Goal: Information Seeking & Learning: Learn about a topic

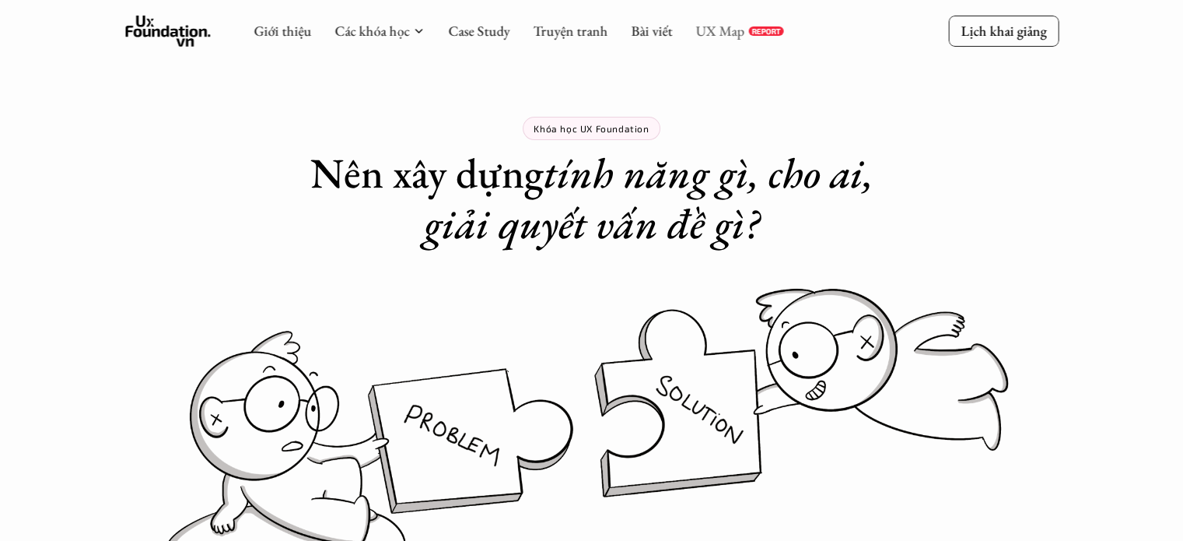
click at [717, 29] on link "UX Map" at bounding box center [719, 31] width 49 height 18
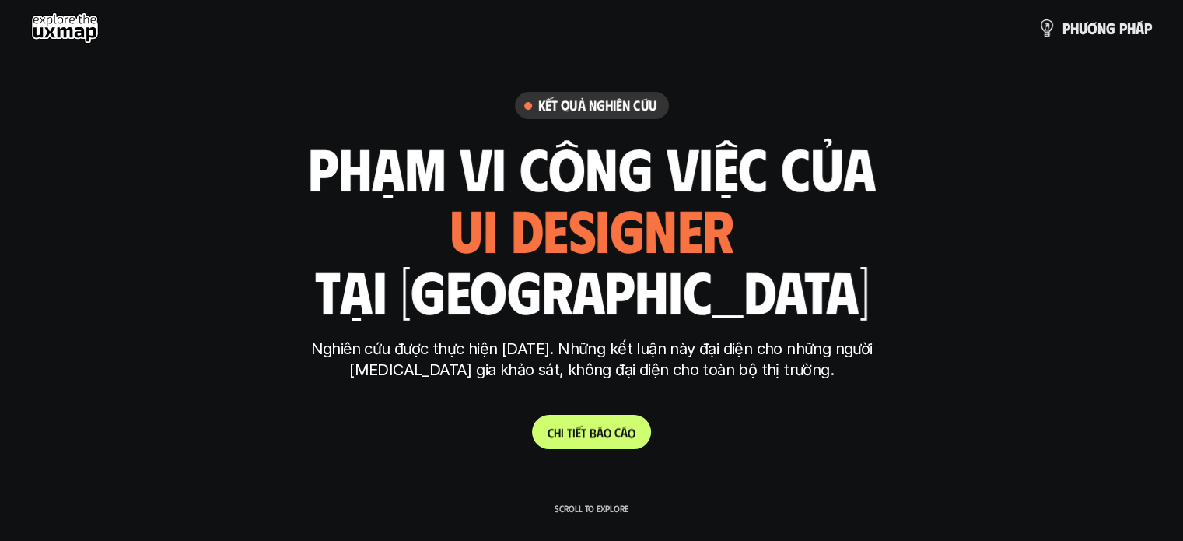
click at [604, 431] on p "C h i t i ế t b á o c á o" at bounding box center [592, 432] width 88 height 15
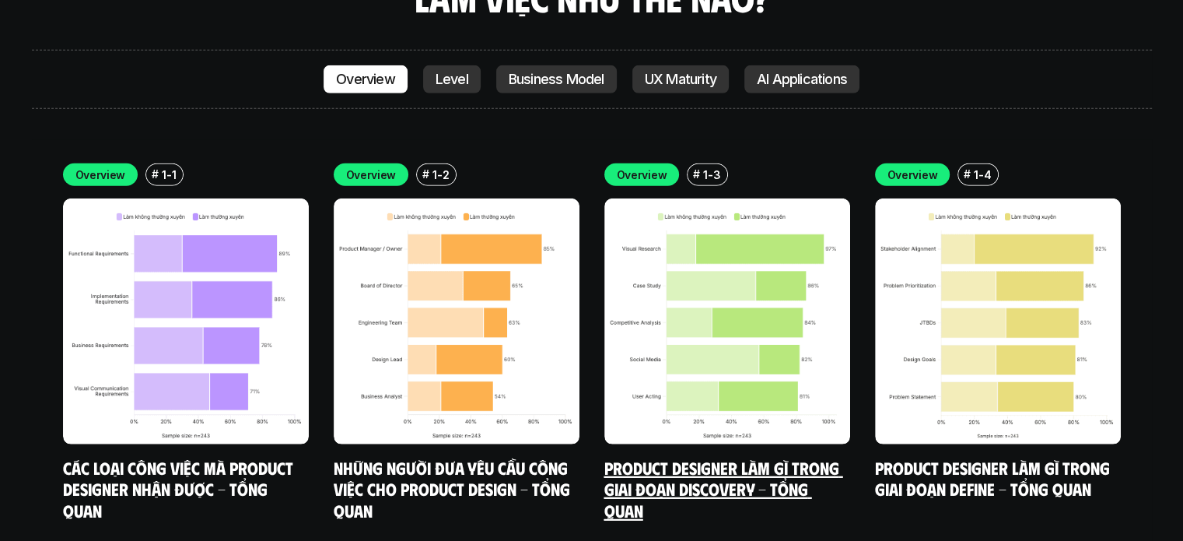
scroll to position [4554, 0]
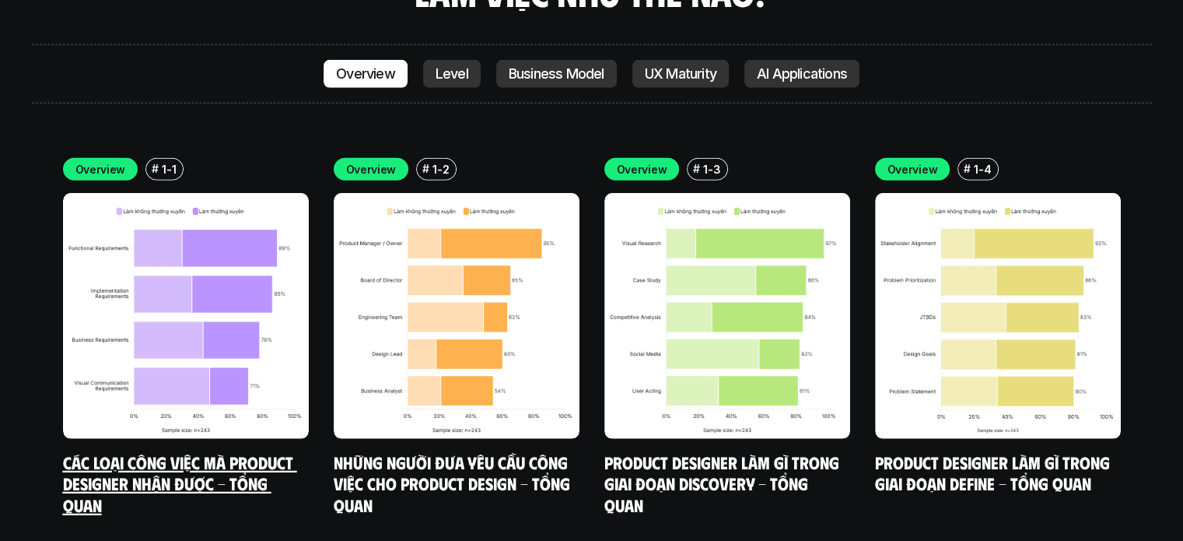
click at [102, 161] on p "Overview" at bounding box center [100, 169] width 51 height 16
click at [209, 451] on link "Các loại công việc mà Product Designer nhận được - Tổng quan" at bounding box center [180, 483] width 234 height 64
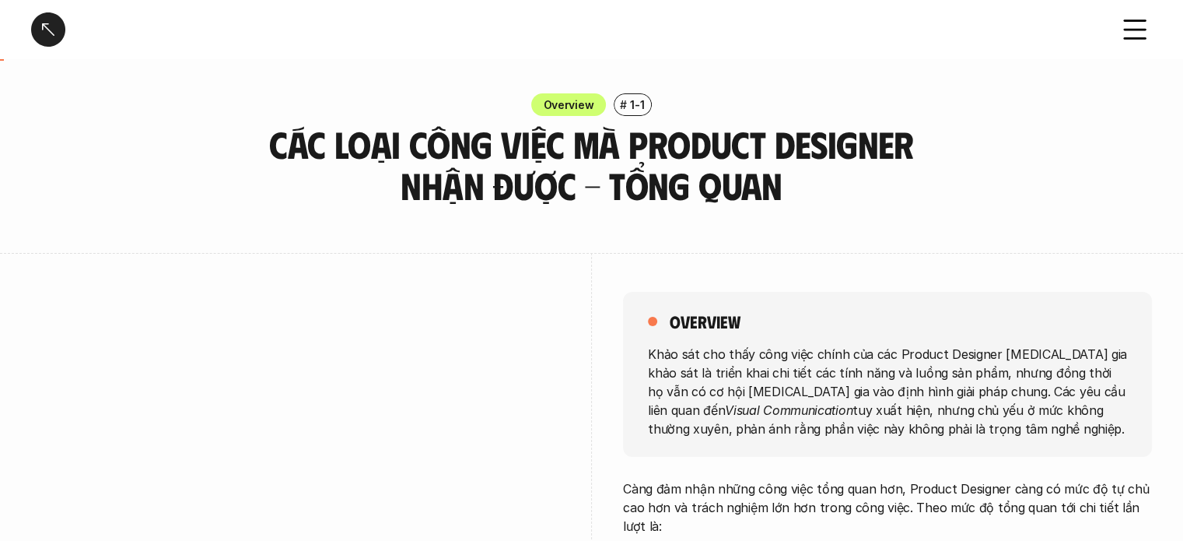
click at [60, 37] on div at bounding box center [48, 29] width 34 height 34
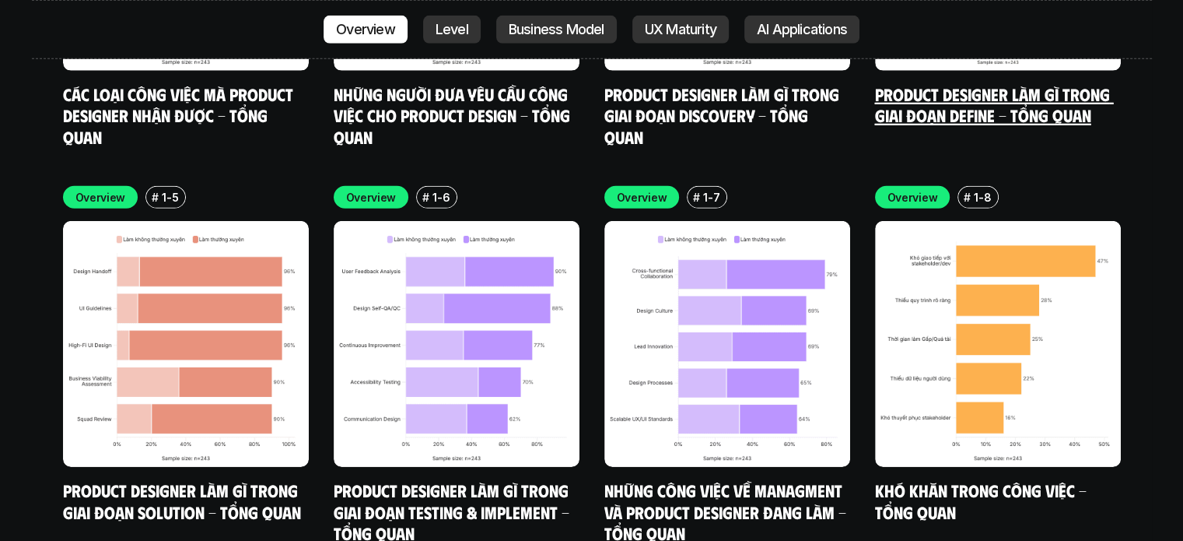
scroll to position [4937, 0]
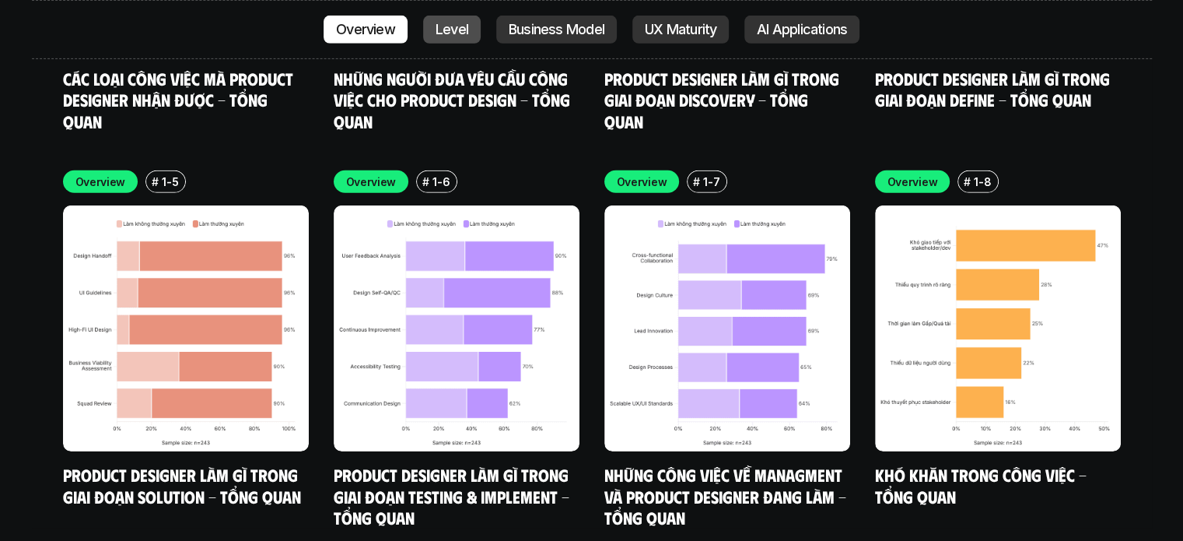
click at [425, 21] on link "Level" at bounding box center [452, 30] width 58 height 28
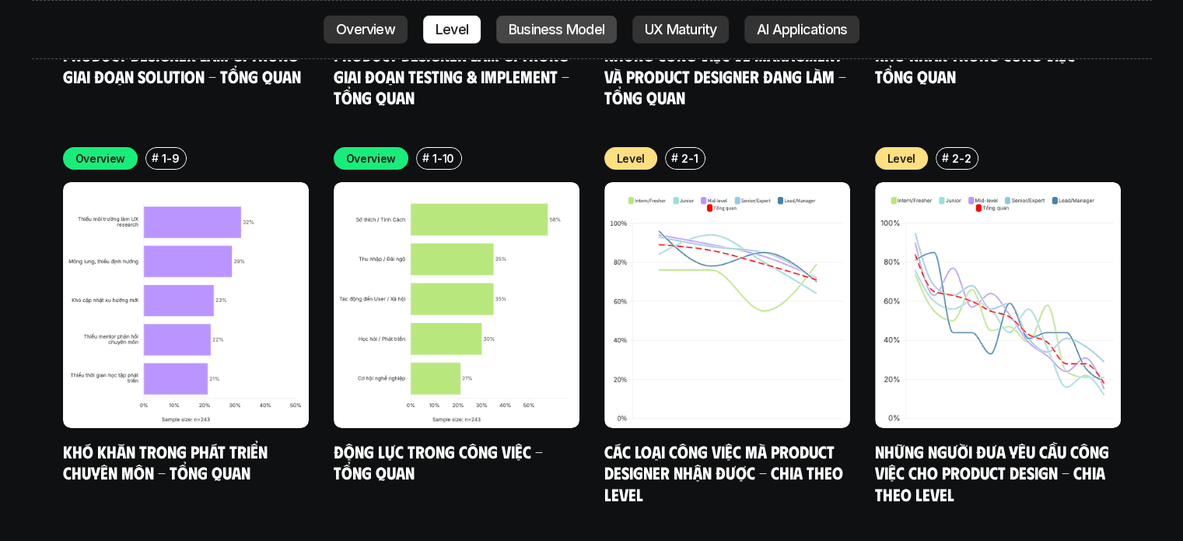
click at [531, 25] on p "Business Model" at bounding box center [557, 30] width 96 height 16
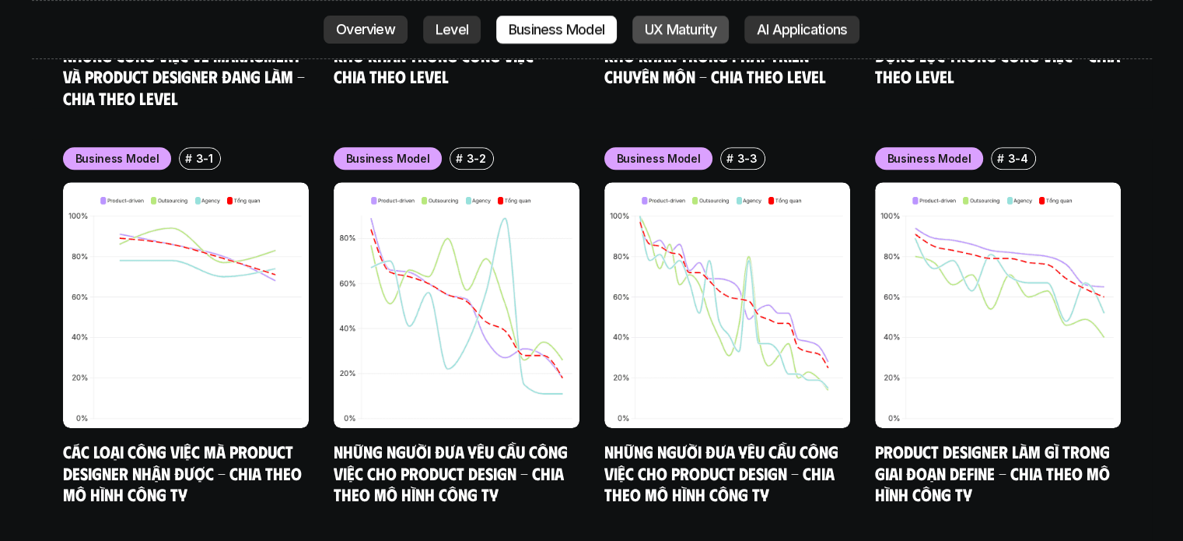
click at [692, 30] on p "UX Maturity" at bounding box center [681, 30] width 72 height 16
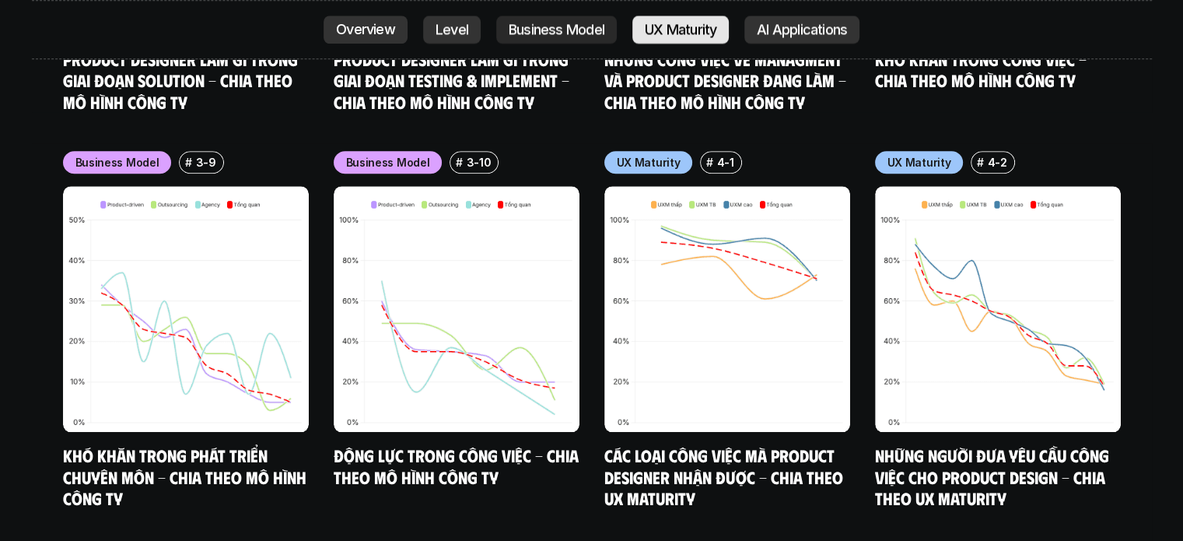
scroll to position [7338, 0]
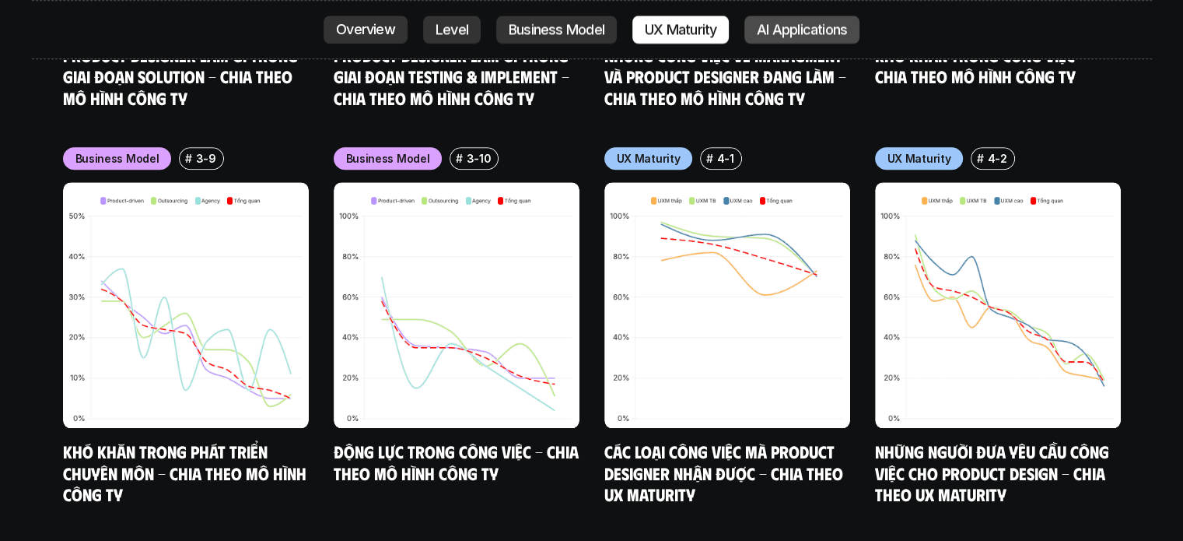
click at [775, 27] on p "AI Applications" at bounding box center [802, 30] width 90 height 16
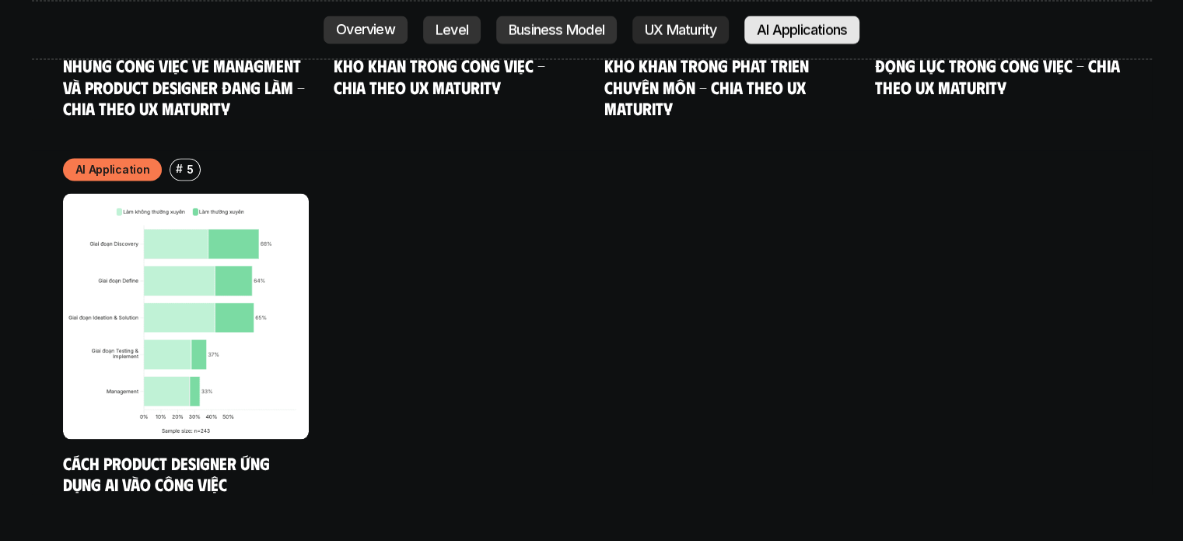
scroll to position [8528, 0]
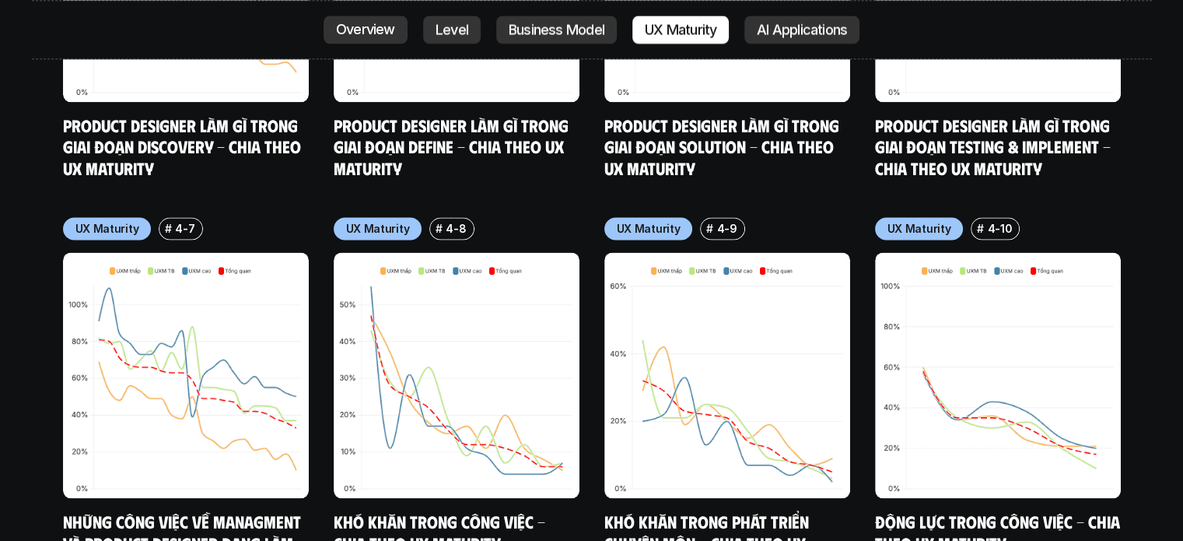
click at [373, 33] on p "Overview" at bounding box center [365, 30] width 59 height 16
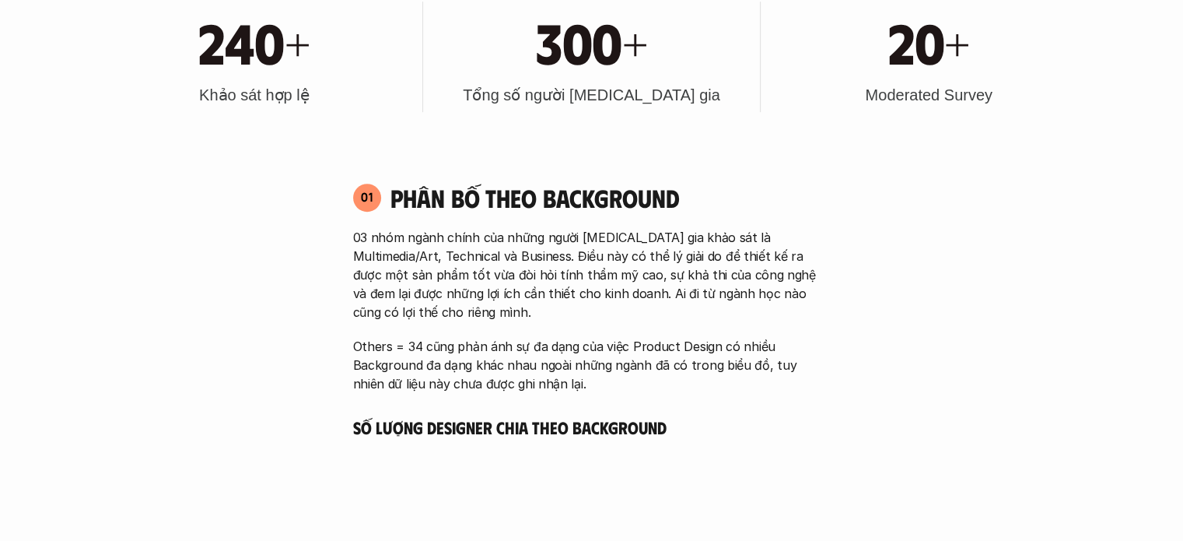
scroll to position [778, 0]
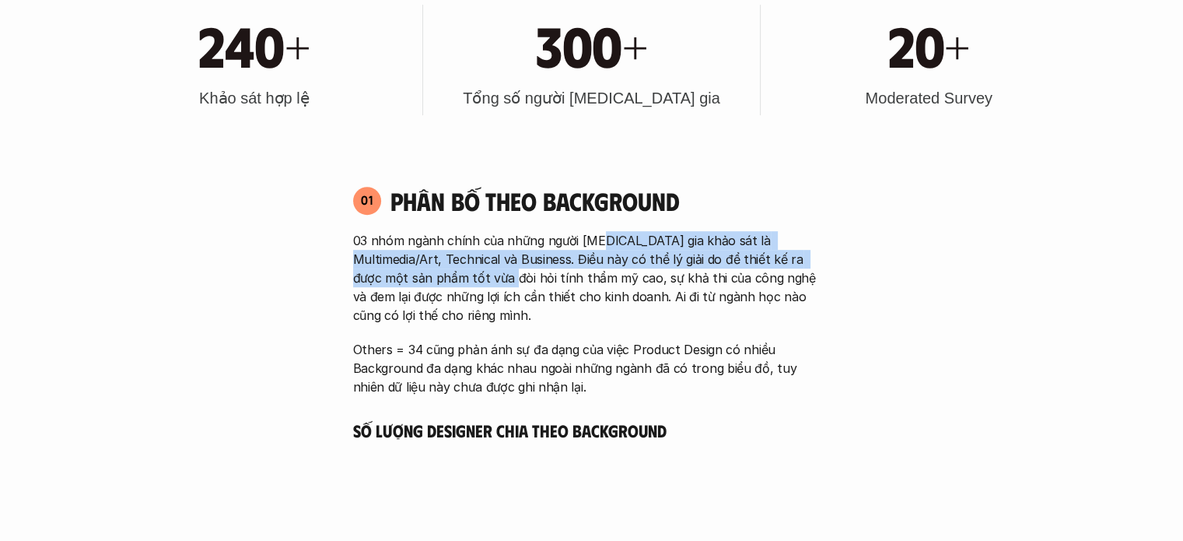
drag, startPoint x: 600, startPoint y: 237, endPoint x: 442, endPoint y: 269, distance: 161.1
click at [442, 269] on p "03 nhóm ngành chính của những người [MEDICAL_DATA] gia khảo sát là Multimedia/A…" at bounding box center [592, 277] width 478 height 93
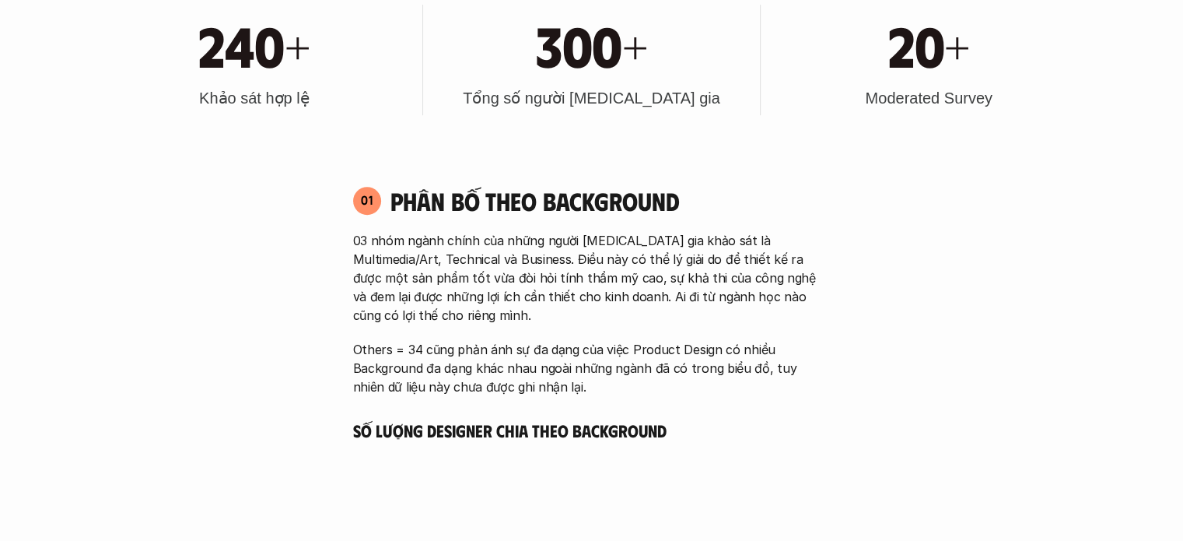
click at [673, 273] on p "03 nhóm ngành chính của những người [MEDICAL_DATA] gia khảo sát là Multimedia/A…" at bounding box center [592, 277] width 478 height 93
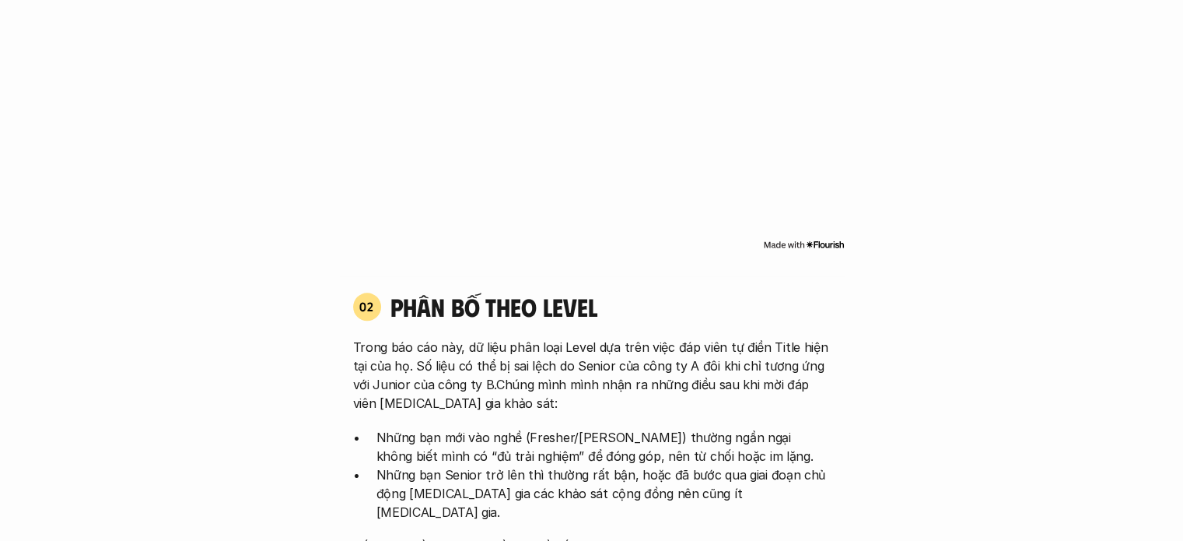
scroll to position [1244, 0]
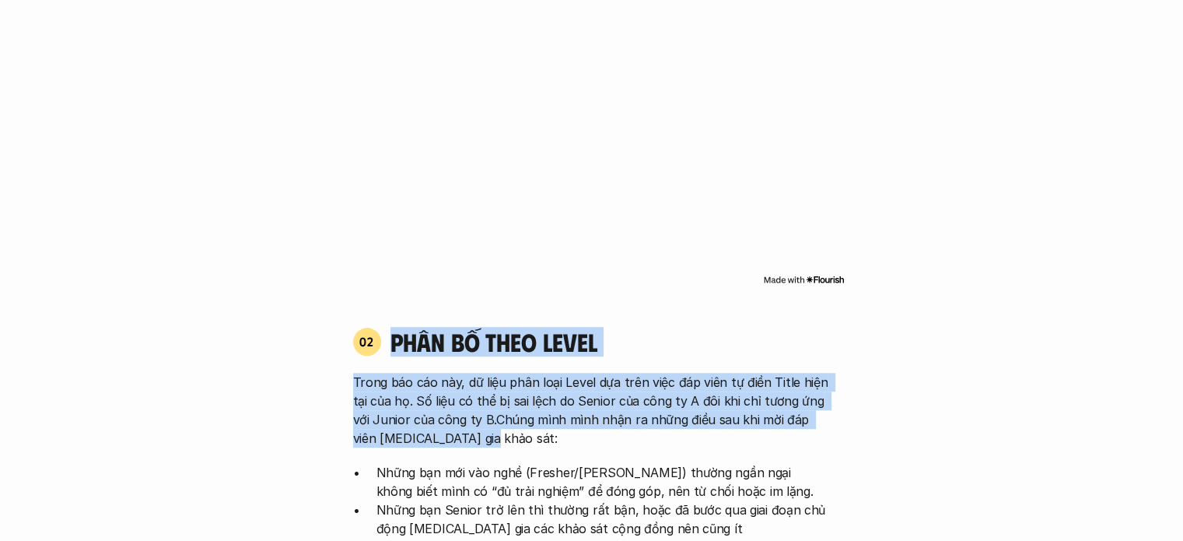
drag, startPoint x: 390, startPoint y: 338, endPoint x: 805, endPoint y: 433, distance: 426.0
click at [814, 446] on div "02 phân bố theo Level Trong báo cáo này, dữ liệu phân loại Level dựa trên việc …" at bounding box center [592, 477] width 506 height 301
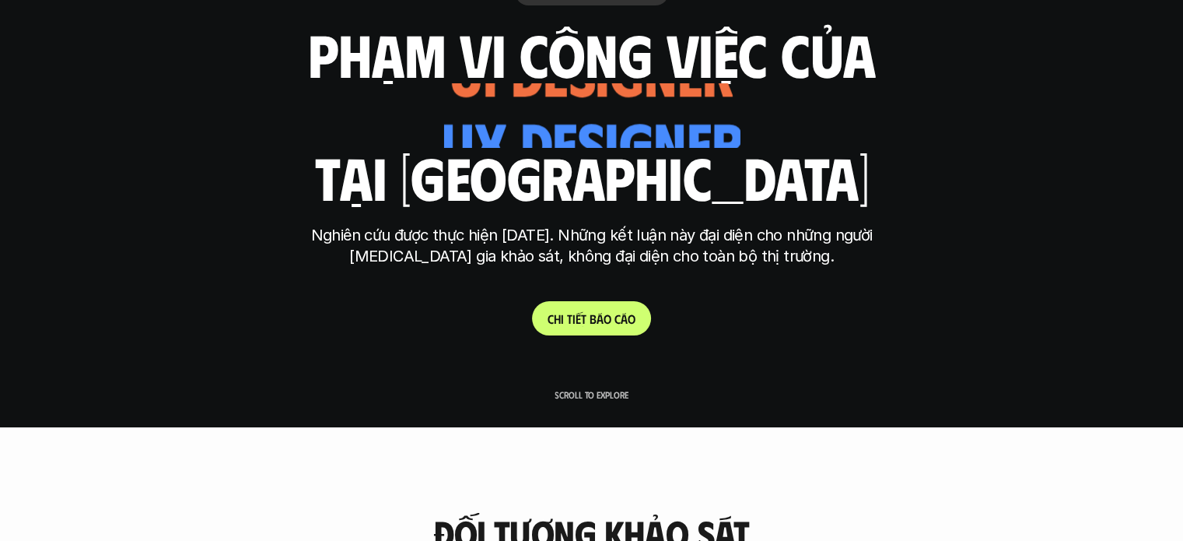
scroll to position [78, 0]
